Goal: Task Accomplishment & Management: Manage account settings

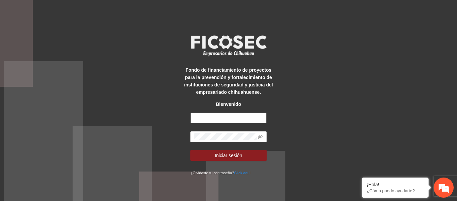
type input "**********"
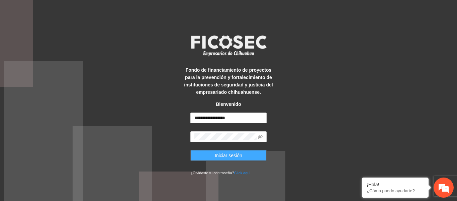
click at [199, 153] on button "Iniciar sesión" at bounding box center [228, 155] width 76 height 11
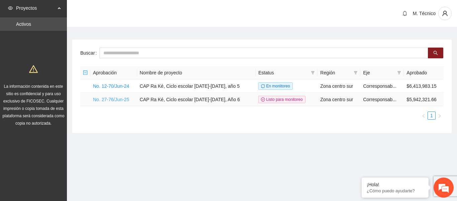
click at [100, 100] on link "No. 27-76/Jun-25" at bounding box center [111, 99] width 36 height 5
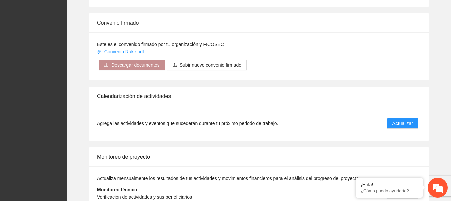
scroll to position [661, 0]
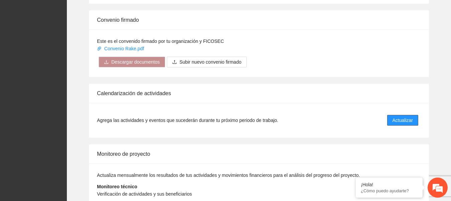
click at [399, 116] on span "Actualizar" at bounding box center [403, 119] width 20 height 7
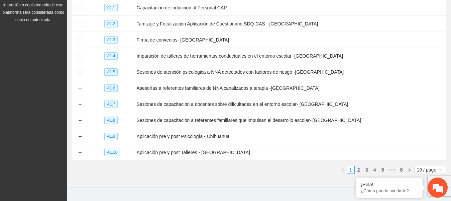
scroll to position [111, 0]
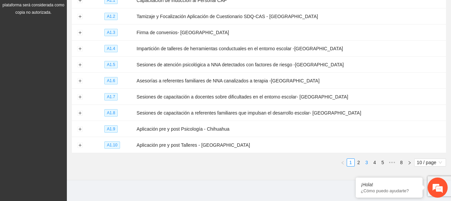
click at [367, 159] on link "3" at bounding box center [366, 162] width 7 height 7
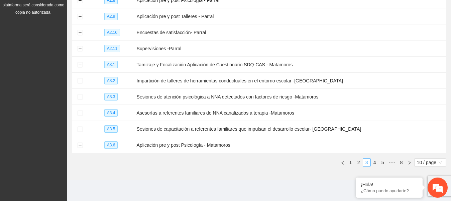
click at [367, 159] on link "3" at bounding box center [366, 162] width 7 height 7
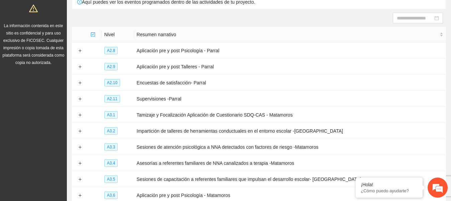
scroll to position [60, 0]
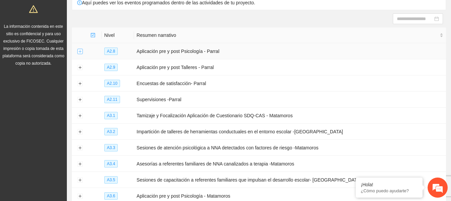
click at [80, 50] on button "Expand row" at bounding box center [79, 51] width 5 height 5
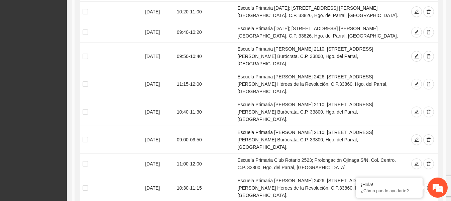
scroll to position [211, 0]
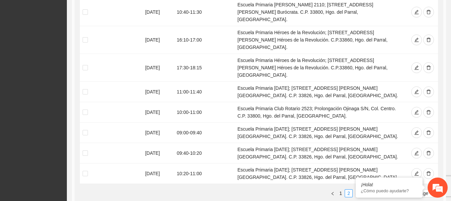
click at [355, 189] on link "3" at bounding box center [356, 192] width 7 height 7
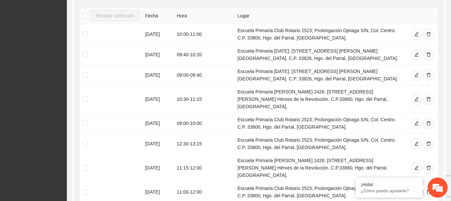
scroll to position [148, 0]
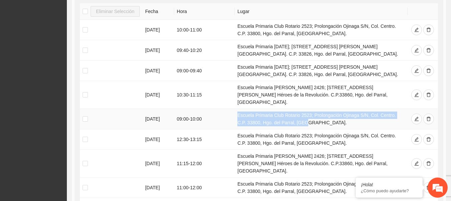
drag, startPoint x: 294, startPoint y: 116, endPoint x: 236, endPoint y: 109, distance: 58.9
click at [236, 109] on td "Escuela Primaria Club Rotario 2523; Prolongación Ojinaga S/N, Col. Centro. C.P.…" at bounding box center [321, 119] width 173 height 20
copy td "Escuela Primaria Club Rotario 2523; Prolongación Ojinaga S/N, Col. Centro. C.P.…"
click at [427, 116] on icon "delete" at bounding box center [428, 118] width 5 height 5
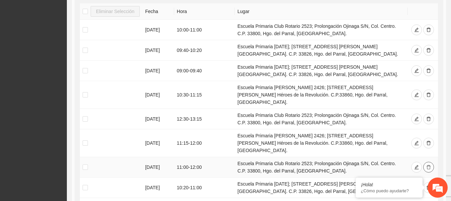
click at [428, 165] on icon "delete" at bounding box center [428, 167] width 5 height 5
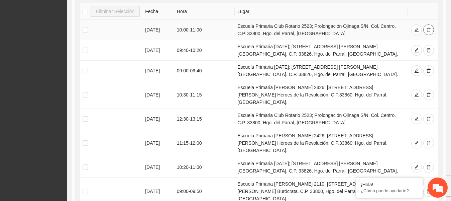
click at [431, 27] on button "button" at bounding box center [428, 29] width 11 height 11
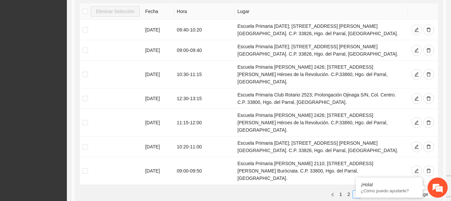
click at [366, 190] on link "4" at bounding box center [364, 193] width 7 height 7
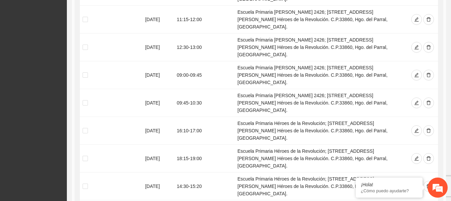
scroll to position [216, 0]
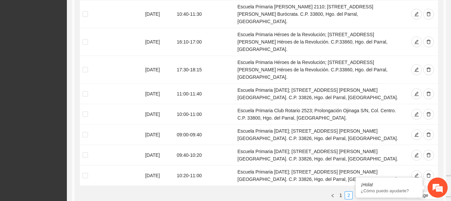
scroll to position [223, 0]
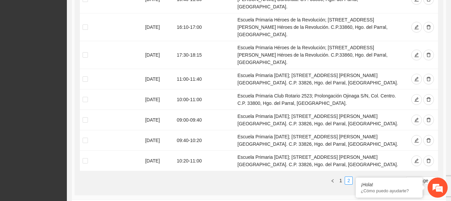
click at [357, 177] on link "3" at bounding box center [356, 180] width 7 height 7
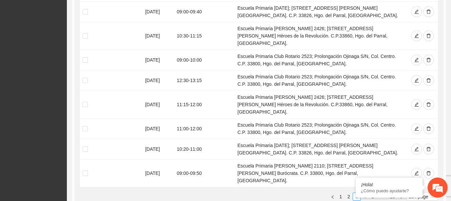
scroll to position [234, 0]
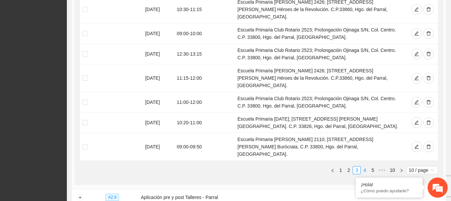
click at [365, 166] on link "4" at bounding box center [364, 169] width 7 height 7
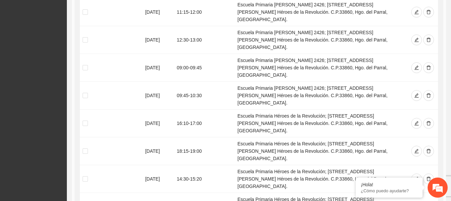
scroll to position [262, 0]
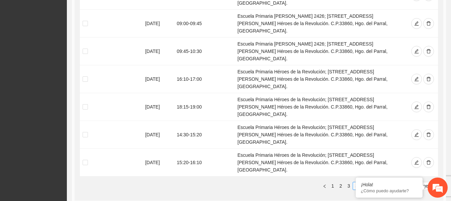
click at [366, 182] on link "5" at bounding box center [364, 185] width 7 height 7
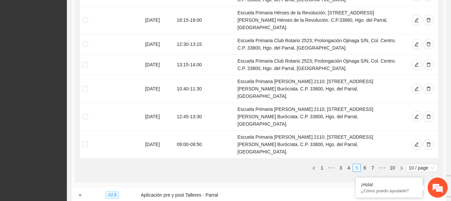
scroll to position [254, 0]
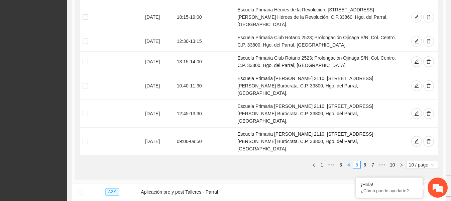
click at [349, 161] on link "4" at bounding box center [348, 164] width 7 height 7
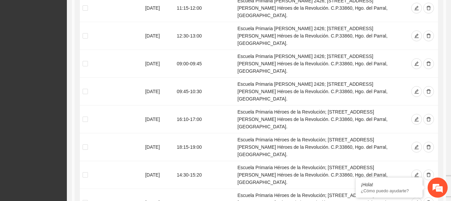
scroll to position [223, 0]
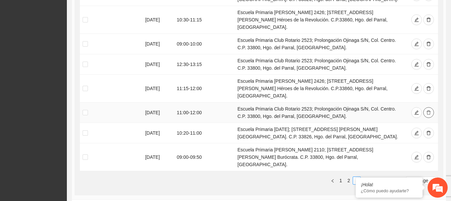
click at [429, 110] on icon "delete" at bounding box center [429, 112] width 4 height 4
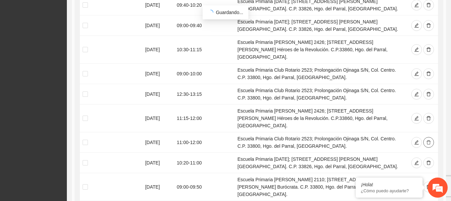
scroll to position [184, 0]
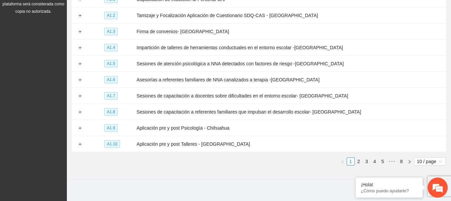
scroll to position [112, 0]
click at [367, 157] on link "3" at bounding box center [366, 160] width 7 height 7
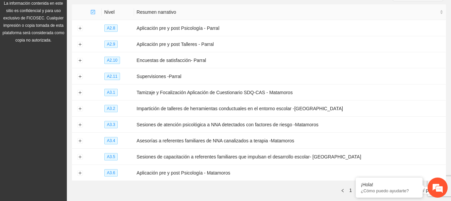
scroll to position [80, 0]
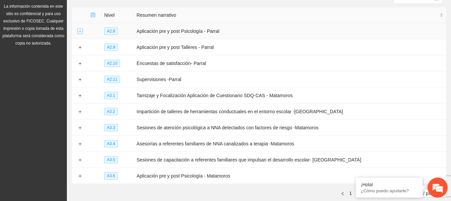
click at [81, 31] on button "Expand row" at bounding box center [79, 31] width 5 height 5
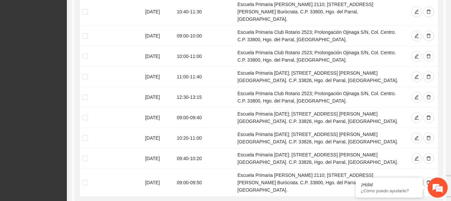
scroll to position [243, 0]
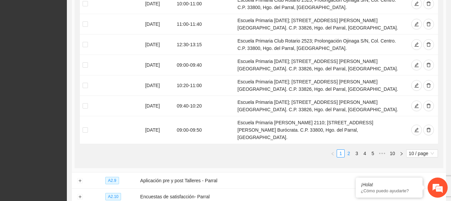
click at [348, 150] on link "2" at bounding box center [348, 153] width 7 height 7
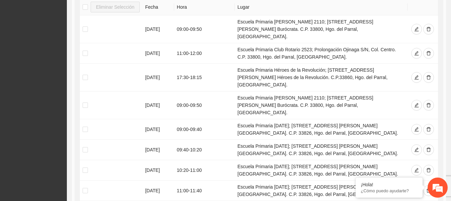
scroll to position [152, 0]
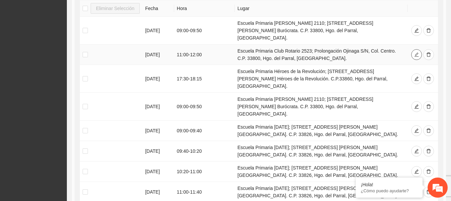
click at [417, 53] on icon "edit" at bounding box center [417, 55] width 4 height 4
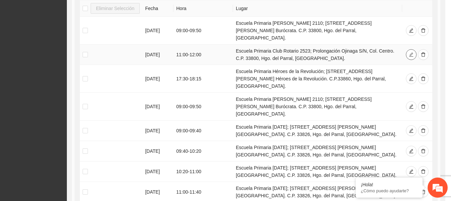
type input "**********"
type input "*****"
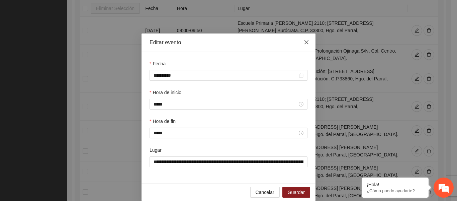
click at [303, 45] on span "Close" at bounding box center [306, 42] width 18 height 18
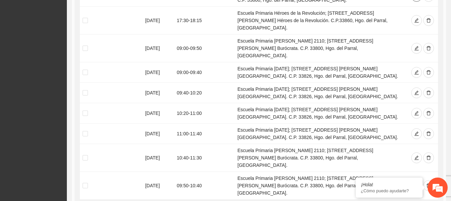
scroll to position [213, 0]
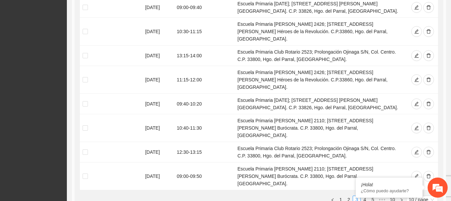
scroll to position [232, 0]
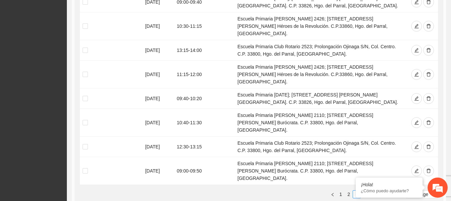
click at [366, 190] on link "4" at bounding box center [364, 193] width 7 height 7
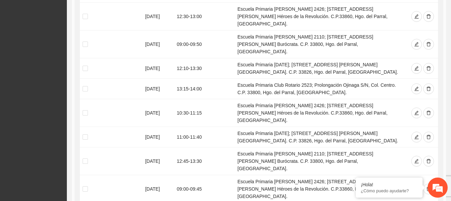
scroll to position [223, 0]
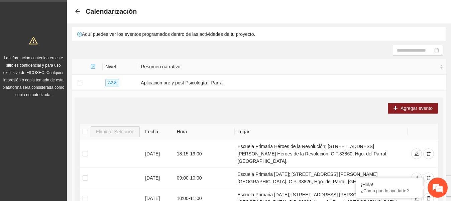
scroll to position [19, 0]
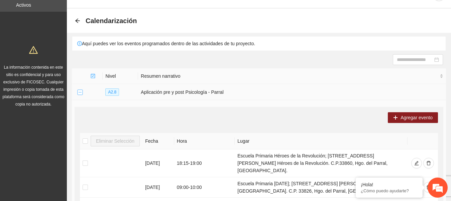
click at [81, 94] on button "Collapse row" at bounding box center [79, 92] width 5 height 5
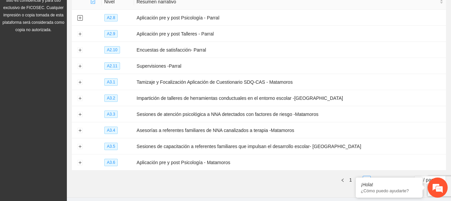
scroll to position [101, 0]
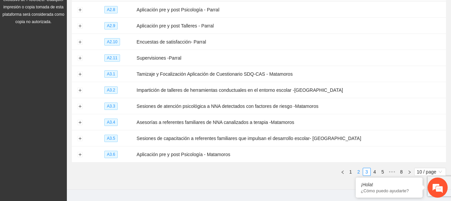
click at [359, 168] on link "2" at bounding box center [358, 171] width 7 height 7
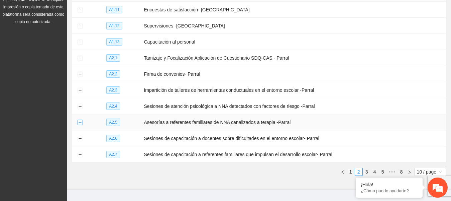
click at [79, 120] on button "Expand row" at bounding box center [79, 122] width 5 height 5
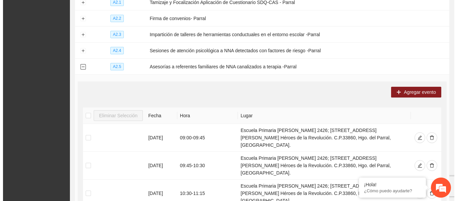
scroll to position [156, 0]
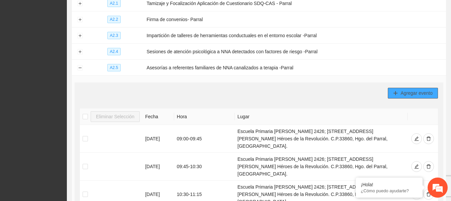
click at [422, 89] on span "Agregar evento" at bounding box center [417, 92] width 32 height 7
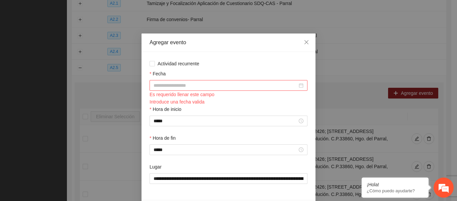
click at [277, 87] on input "Fecha" at bounding box center [226, 85] width 144 height 7
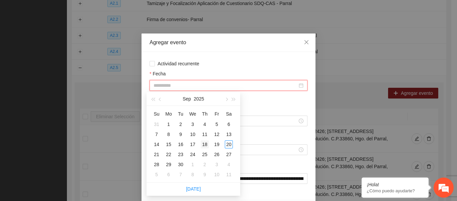
type input "**********"
click at [206, 141] on div "18" at bounding box center [205, 144] width 8 height 8
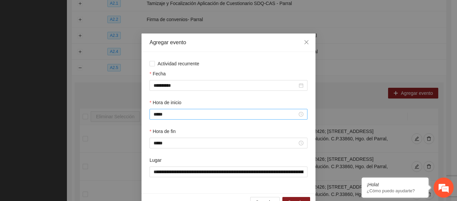
click at [284, 118] on div "*****" at bounding box center [229, 114] width 158 height 11
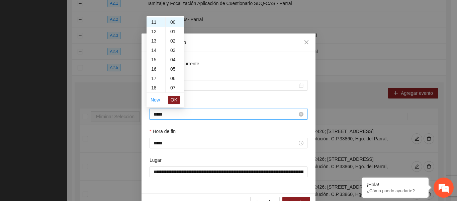
click at [281, 116] on input "*****" at bounding box center [226, 113] width 144 height 7
click at [155, 46] on div "08" at bounding box center [155, 46] width 19 height 9
type input "*****"
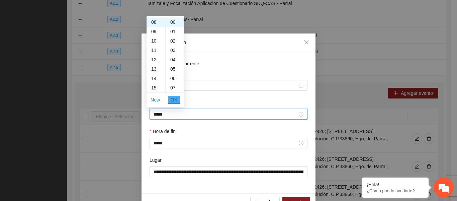
click at [172, 100] on span "OK" at bounding box center [174, 99] width 7 height 7
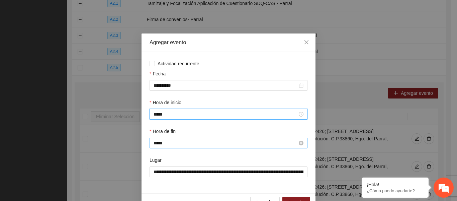
click at [291, 143] on input "*****" at bounding box center [226, 142] width 144 height 7
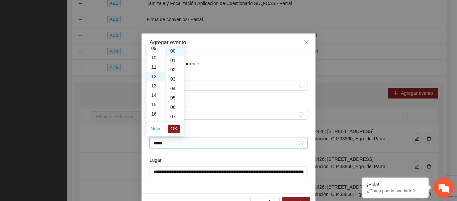
scroll to position [67, 0]
click at [156, 69] on div "09" at bounding box center [155, 67] width 19 height 9
type input "*****"
click at [175, 53] on div "00" at bounding box center [175, 50] width 18 height 9
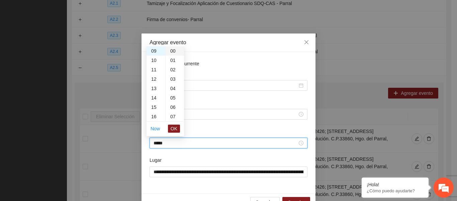
click at [174, 52] on div "00" at bounding box center [175, 50] width 18 height 9
click at [176, 129] on span "OK" at bounding box center [174, 128] width 7 height 7
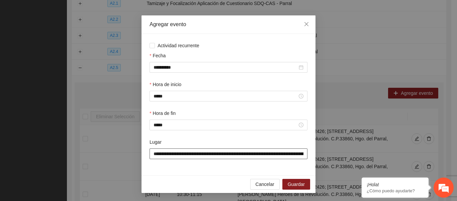
scroll to position [0, 71]
drag, startPoint x: 151, startPoint y: 152, endPoint x: 327, endPoint y: 150, distance: 176.6
click at [327, 150] on div "**********" at bounding box center [228, 100] width 457 height 201
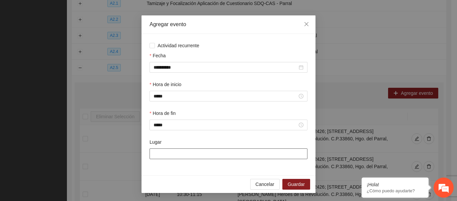
scroll to position [0, 0]
paste input "**********"
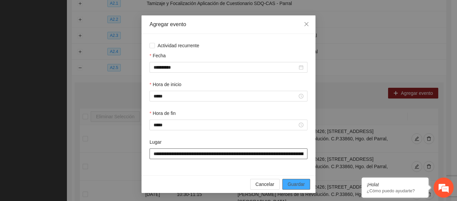
type input "**********"
click at [289, 181] on span "Guardar" at bounding box center [296, 183] width 17 height 7
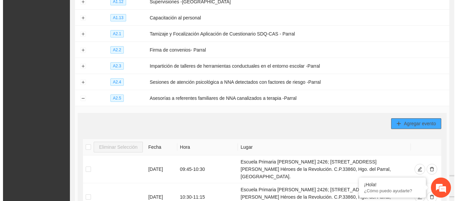
scroll to position [124, 0]
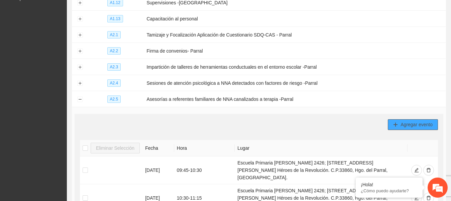
click at [422, 119] on button "Agregar evento" at bounding box center [413, 124] width 50 height 11
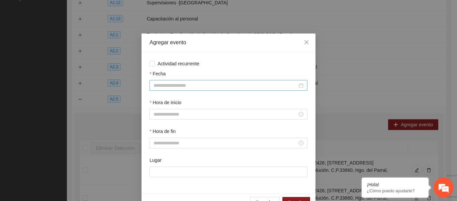
click at [246, 87] on input "Fecha" at bounding box center [226, 85] width 144 height 7
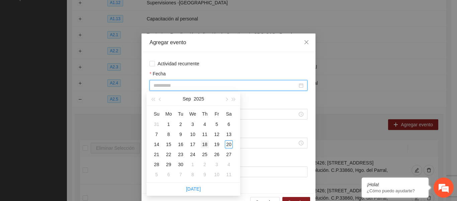
type input "**********"
click at [204, 144] on div "18" at bounding box center [205, 144] width 8 height 8
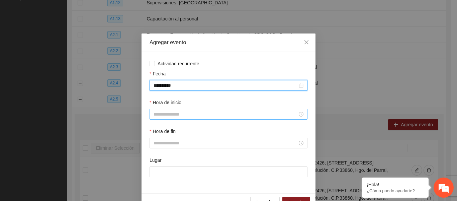
click at [297, 113] on div at bounding box center [229, 113] width 150 height 7
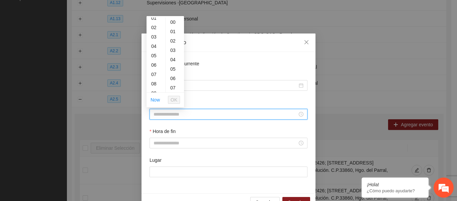
scroll to position [27, 0]
click at [156, 80] on div "09" at bounding box center [155, 79] width 19 height 9
type input "*****"
click at [173, 99] on span "OK" at bounding box center [174, 99] width 7 height 7
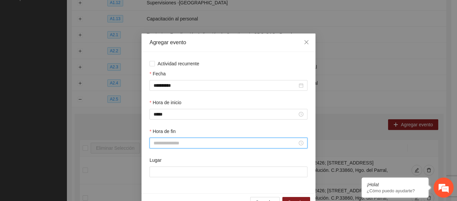
click at [238, 145] on input "Hora de fin" at bounding box center [226, 142] width 144 height 7
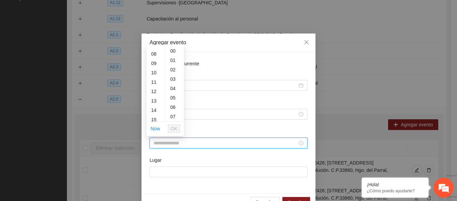
scroll to position [73, 0]
click at [156, 73] on div "10" at bounding box center [155, 71] width 19 height 9
type input "*****"
click at [175, 131] on span "OK" at bounding box center [174, 128] width 7 height 7
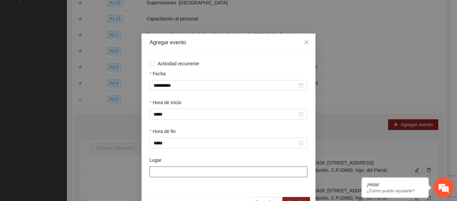
click at [177, 175] on input "Lugar" at bounding box center [229, 171] width 158 height 11
paste input "**********"
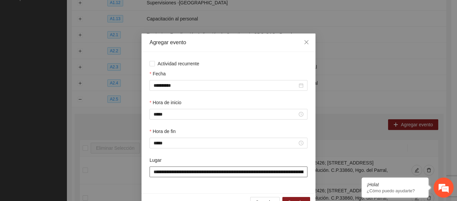
scroll to position [0, 70]
type input "**********"
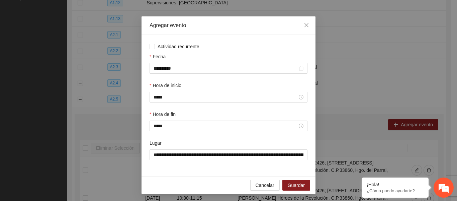
scroll to position [18, 0]
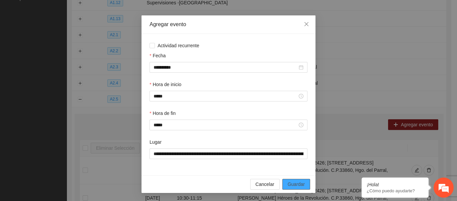
click at [291, 183] on span "Guardar" at bounding box center [296, 183] width 17 height 7
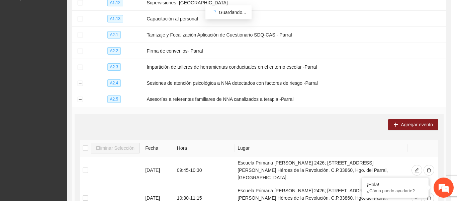
scroll to position [0, 0]
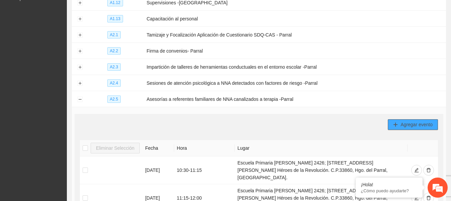
click at [396, 123] on icon "plus" at bounding box center [396, 124] width 0 height 4
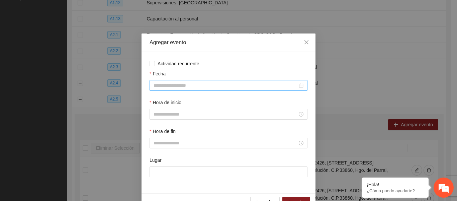
click at [299, 84] on div at bounding box center [229, 85] width 150 height 7
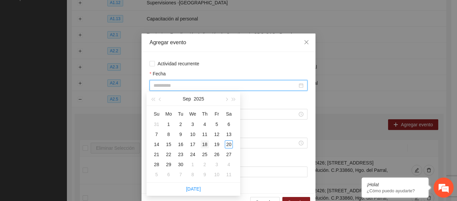
type input "**********"
click at [205, 144] on div "18" at bounding box center [205, 144] width 8 height 8
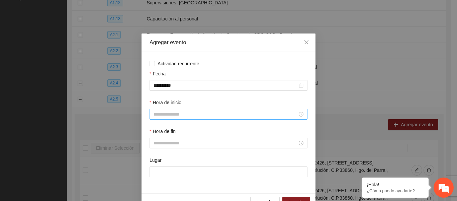
click at [298, 115] on div at bounding box center [229, 113] width 150 height 7
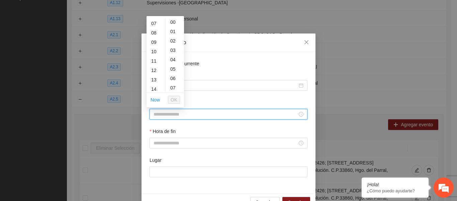
scroll to position [75, 0]
click at [154, 44] on div "10" at bounding box center [155, 40] width 19 height 9
type input "*****"
click at [176, 20] on div "00" at bounding box center [175, 21] width 18 height 9
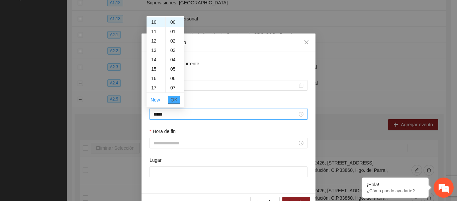
click at [172, 98] on span "OK" at bounding box center [174, 99] width 7 height 7
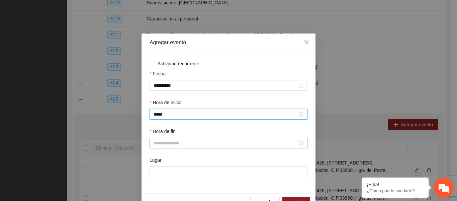
click at [283, 145] on input "Hora de fin" at bounding box center [226, 142] width 144 height 7
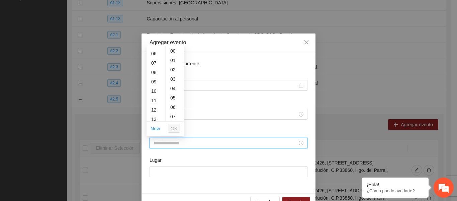
scroll to position [67, 0]
click at [157, 87] on div "11" at bounding box center [155, 86] width 19 height 9
type input "*****"
click at [173, 129] on span "OK" at bounding box center [174, 128] width 7 height 7
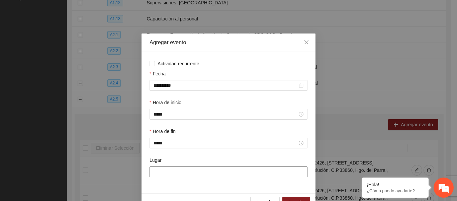
click at [171, 169] on input "Lugar" at bounding box center [229, 171] width 158 height 11
paste input "**********"
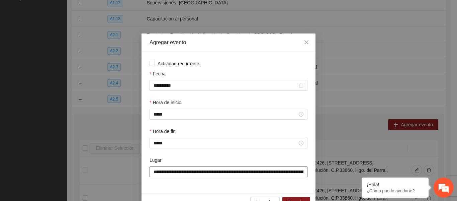
scroll to position [0, 70]
type input "**********"
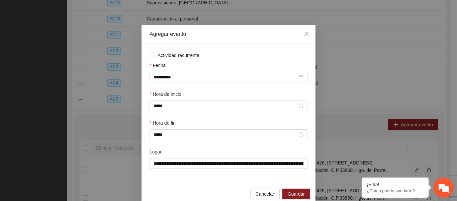
scroll to position [18, 0]
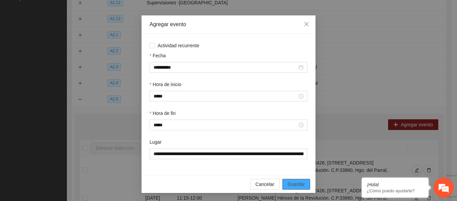
click at [297, 184] on span "Guardar" at bounding box center [296, 183] width 17 height 7
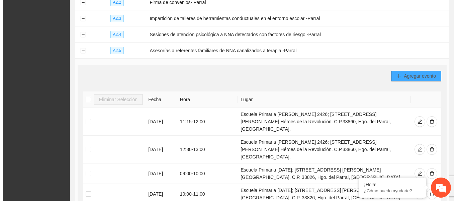
scroll to position [160, 0]
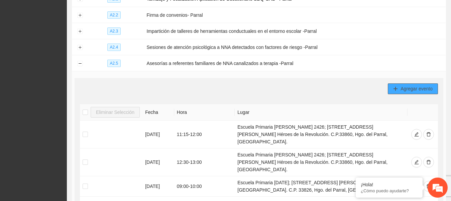
click at [422, 85] on span "Agregar evento" at bounding box center [417, 88] width 32 height 7
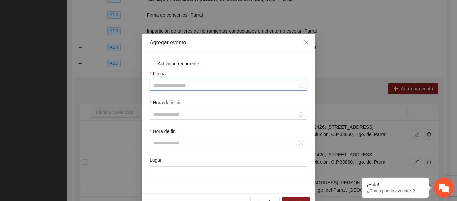
click at [289, 83] on input "Fecha" at bounding box center [226, 85] width 144 height 7
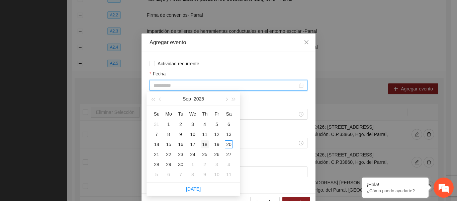
type input "**********"
click at [206, 146] on div "18" at bounding box center [205, 144] width 8 height 8
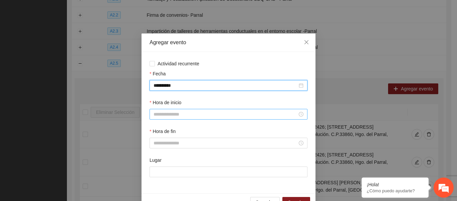
click at [299, 112] on div at bounding box center [229, 113] width 150 height 7
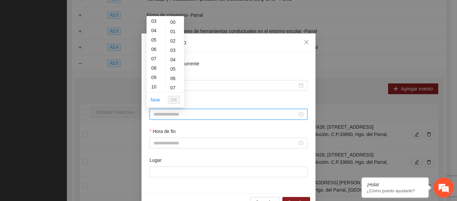
scroll to position [57, 0]
click at [155, 68] on div "11" at bounding box center [155, 68] width 19 height 9
type input "*****"
click at [173, 98] on span "OK" at bounding box center [174, 99] width 7 height 7
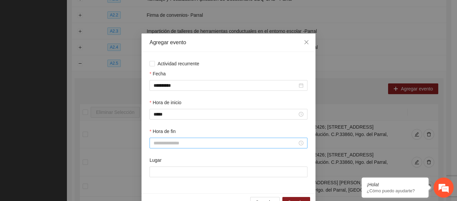
click at [297, 144] on div at bounding box center [229, 142] width 150 height 7
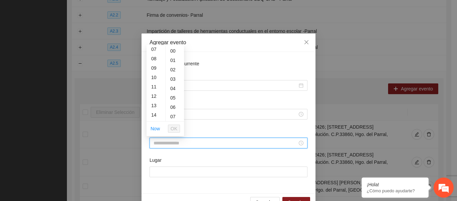
scroll to position [83, 0]
click at [155, 81] on div "12" at bounding box center [155, 80] width 19 height 9
type input "*****"
click at [175, 128] on span "OK" at bounding box center [174, 128] width 7 height 7
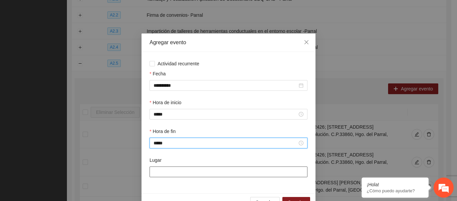
click at [172, 171] on input "Lugar" at bounding box center [229, 171] width 158 height 11
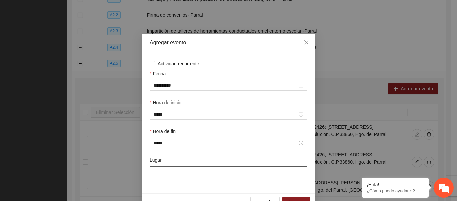
paste input "**********"
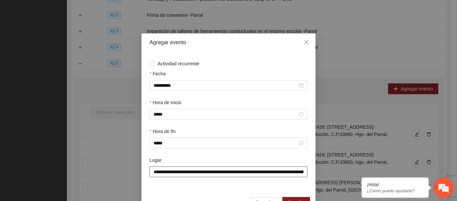
scroll to position [0, 70]
type input "**********"
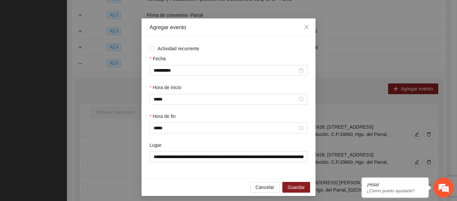
scroll to position [18, 0]
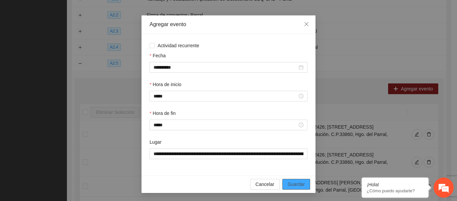
click at [301, 185] on span "Guardar" at bounding box center [296, 183] width 17 height 7
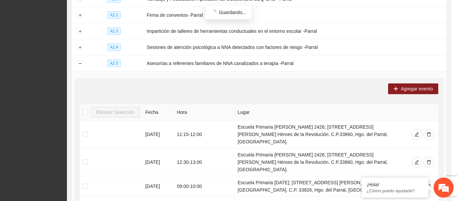
scroll to position [0, 0]
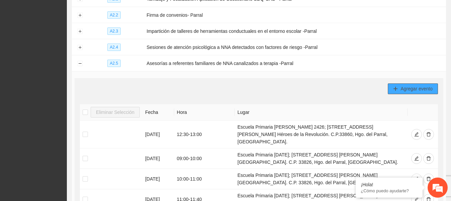
click at [409, 86] on span "Agregar evento" at bounding box center [417, 88] width 32 height 7
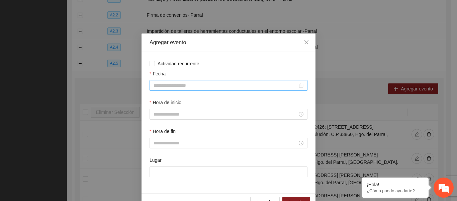
click at [298, 86] on div at bounding box center [229, 85] width 150 height 7
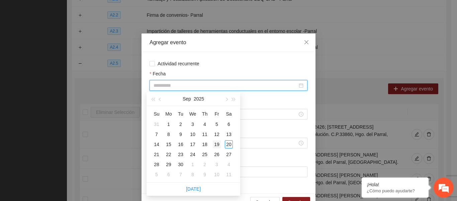
type input "**********"
click at [218, 144] on div "19" at bounding box center [217, 144] width 8 height 8
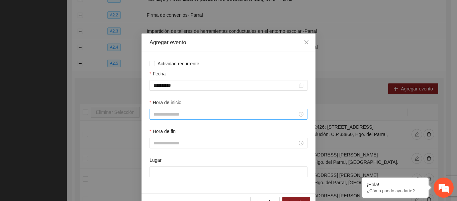
click at [296, 114] on div at bounding box center [229, 113] width 150 height 7
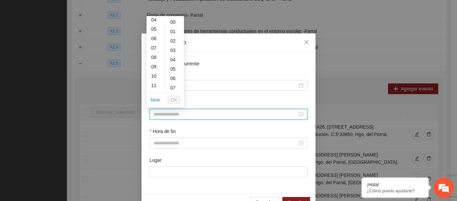
scroll to position [73, 0]
click at [156, 26] on div "08" at bounding box center [155, 23] width 19 height 9
type input "*****"
click at [192, 136] on div "Hora de fin" at bounding box center [229, 132] width 158 height 10
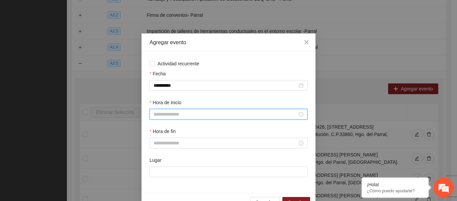
click at [187, 116] on input "Hora de inicio" at bounding box center [226, 113] width 144 height 7
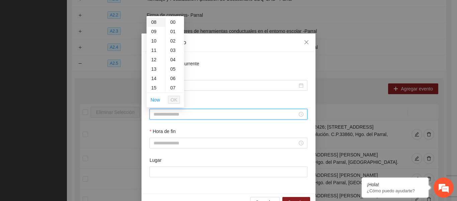
click at [152, 22] on div "08" at bounding box center [155, 21] width 19 height 9
type input "*****"
click at [174, 101] on span "OK" at bounding box center [174, 99] width 7 height 7
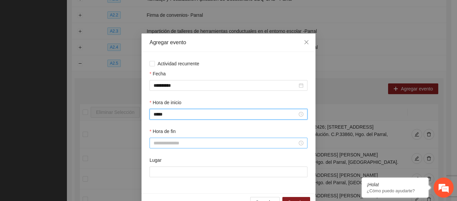
click at [179, 142] on input "Hora de fin" at bounding box center [226, 142] width 144 height 7
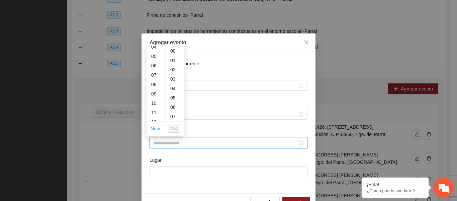
scroll to position [43, 0]
click at [156, 94] on div "09" at bounding box center [155, 92] width 19 height 9
type input "*****"
click at [173, 129] on span "OK" at bounding box center [174, 128] width 7 height 7
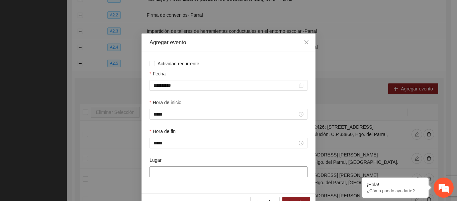
click at [170, 173] on input "Lugar" at bounding box center [229, 171] width 158 height 11
paste input "**********"
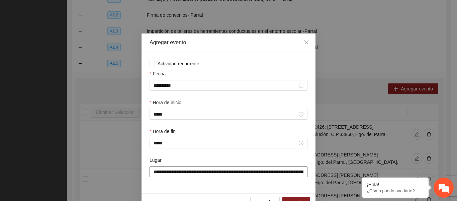
scroll to position [0, 70]
type input "**********"
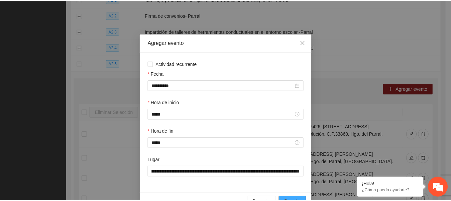
scroll to position [0, 0]
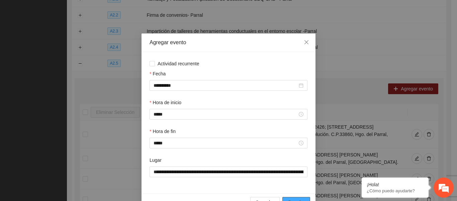
click at [287, 197] on button "Guardar" at bounding box center [296, 202] width 28 height 11
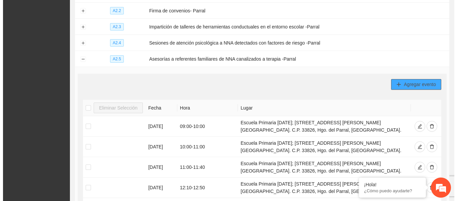
scroll to position [163, 0]
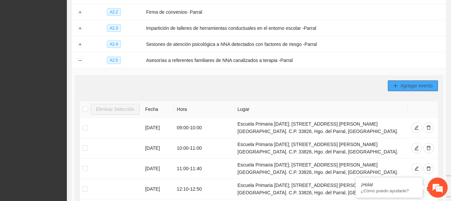
click at [422, 82] on span "Agregar evento" at bounding box center [417, 85] width 32 height 7
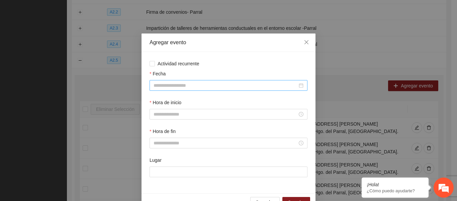
click at [297, 87] on div at bounding box center [229, 85] width 150 height 7
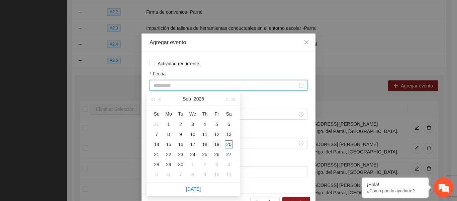
type input "**********"
click at [218, 145] on div "19" at bounding box center [217, 144] width 8 height 8
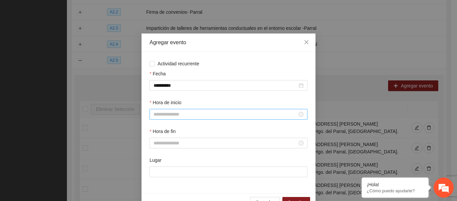
click at [298, 114] on div at bounding box center [229, 113] width 150 height 7
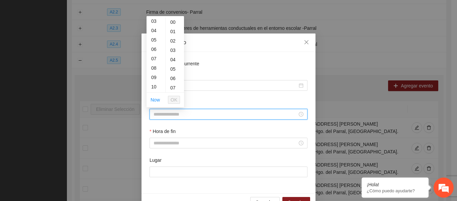
scroll to position [38, 0]
click at [156, 69] on div "09" at bounding box center [155, 68] width 19 height 9
type input "*****"
click at [172, 97] on span "OK" at bounding box center [174, 99] width 7 height 7
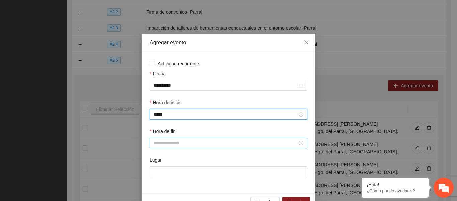
click at [298, 142] on div at bounding box center [229, 142] width 150 height 7
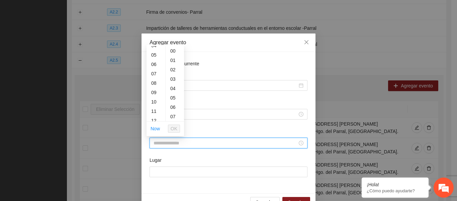
scroll to position [60, 0]
click at [155, 83] on div "10" at bounding box center [155, 84] width 19 height 9
type input "*****"
click at [173, 130] on span "OK" at bounding box center [174, 128] width 7 height 7
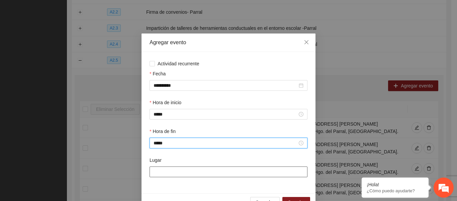
click at [172, 175] on input "Lugar" at bounding box center [229, 171] width 158 height 11
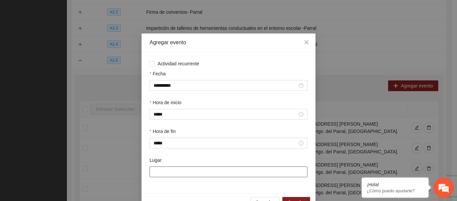
paste input "**********"
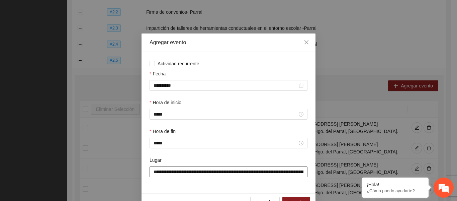
scroll to position [0, 70]
type input "**********"
click at [288, 198] on button "Guardar" at bounding box center [296, 202] width 28 height 11
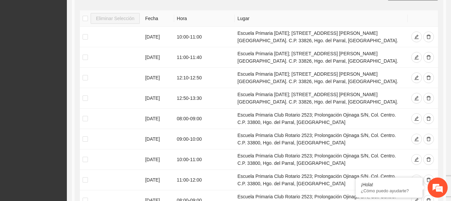
scroll to position [142, 0]
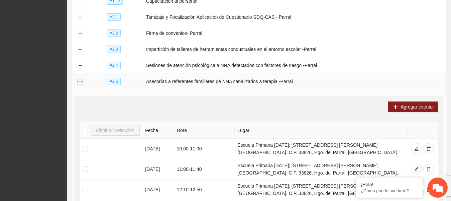
click at [81, 79] on button "Collapse row" at bounding box center [79, 81] width 5 height 5
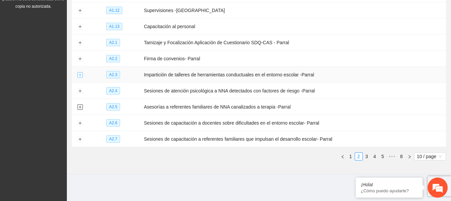
scroll to position [113, 0]
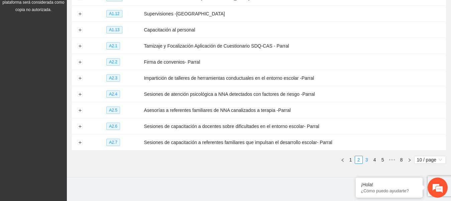
click at [367, 156] on link "3" at bounding box center [366, 159] width 7 height 7
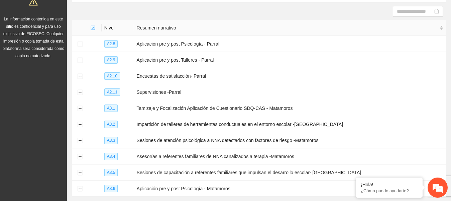
scroll to position [65, 0]
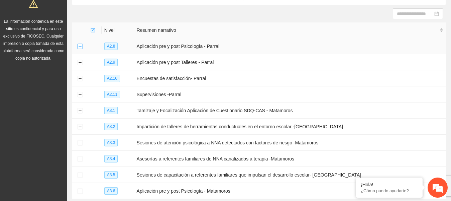
click at [78, 47] on button "Expand row" at bounding box center [79, 46] width 5 height 5
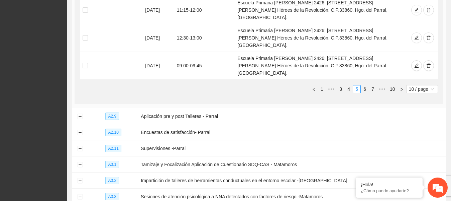
scroll to position [332, 0]
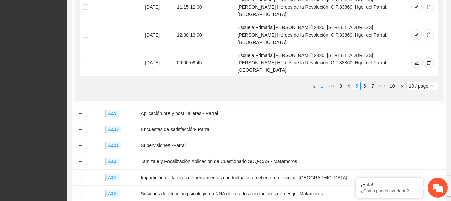
click at [323, 82] on link "1" at bounding box center [321, 85] width 7 height 7
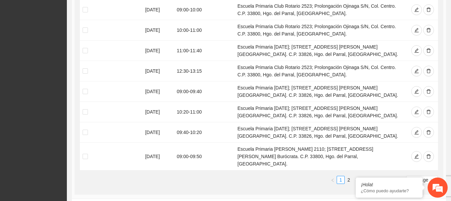
scroll to position [225, 0]
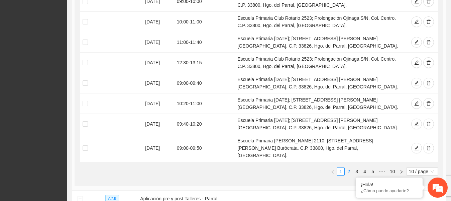
click at [351, 168] on link "2" at bounding box center [348, 171] width 7 height 7
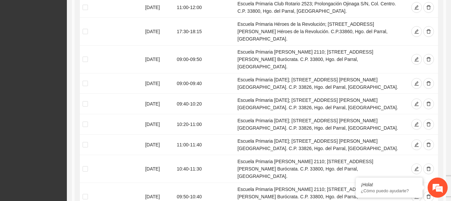
scroll to position [218, 0]
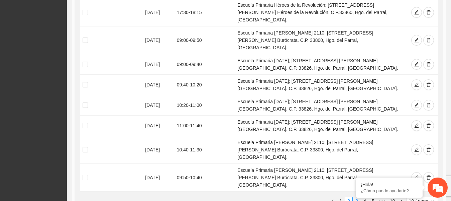
click at [358, 197] on link "3" at bounding box center [356, 200] width 7 height 7
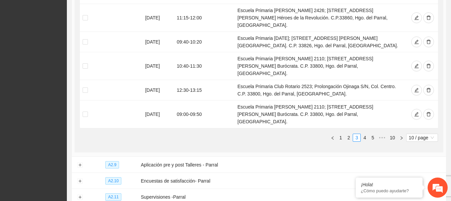
scroll to position [292, 0]
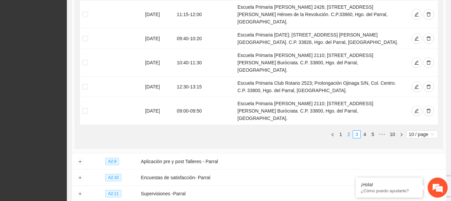
click at [350, 130] on link "2" at bounding box center [348, 133] width 7 height 7
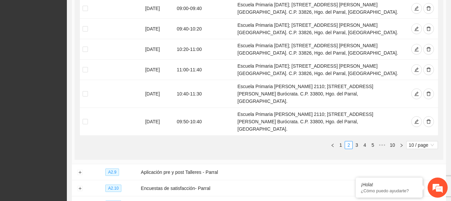
scroll to position [273, 0]
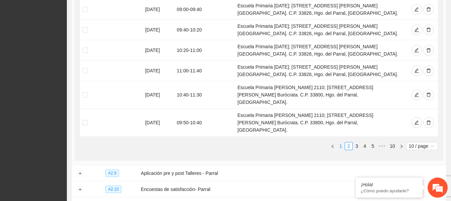
click at [340, 142] on link "1" at bounding box center [340, 145] width 7 height 7
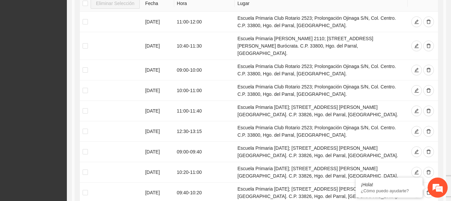
scroll to position [156, 0]
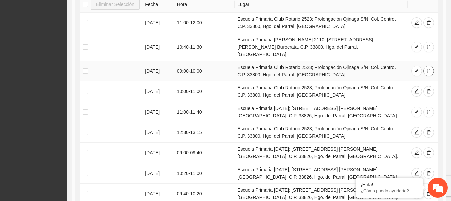
click at [428, 69] on icon "delete" at bounding box center [428, 71] width 5 height 5
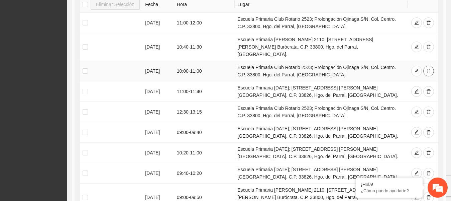
drag, startPoint x: 427, startPoint y: 62, endPoint x: 441, endPoint y: 64, distance: 14.2
click at [441, 64] on div "Agregar evento Eliminar Selección Fecha Hora Lugar 19/09/2025 11:00 - 12:00 Esc…" at bounding box center [259, 102] width 369 height 265
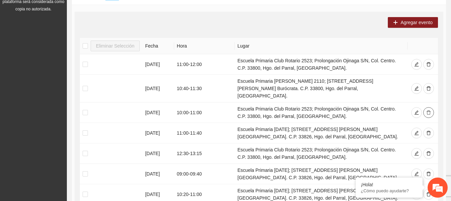
scroll to position [40, 0]
